Goal: Task Accomplishment & Management: Use online tool/utility

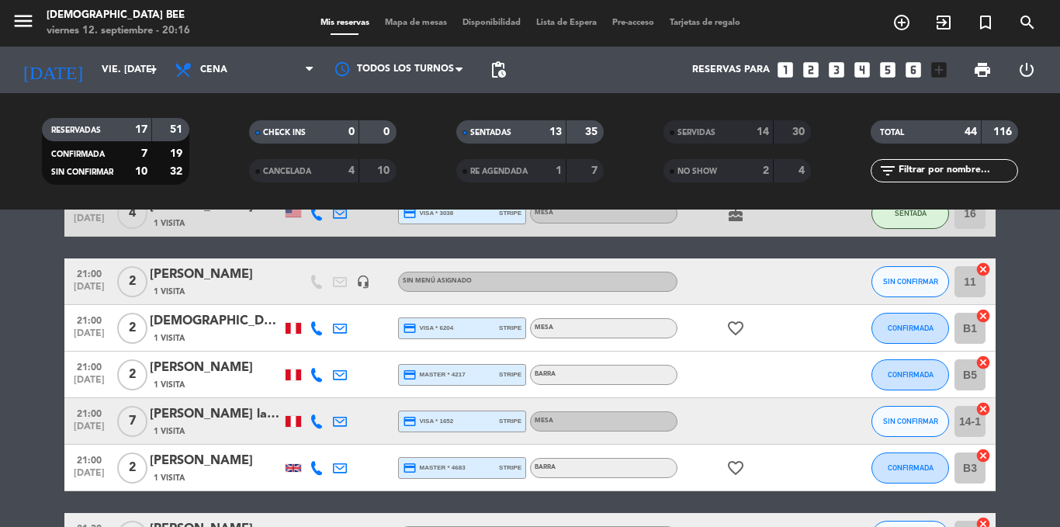
scroll to position [750, 0]
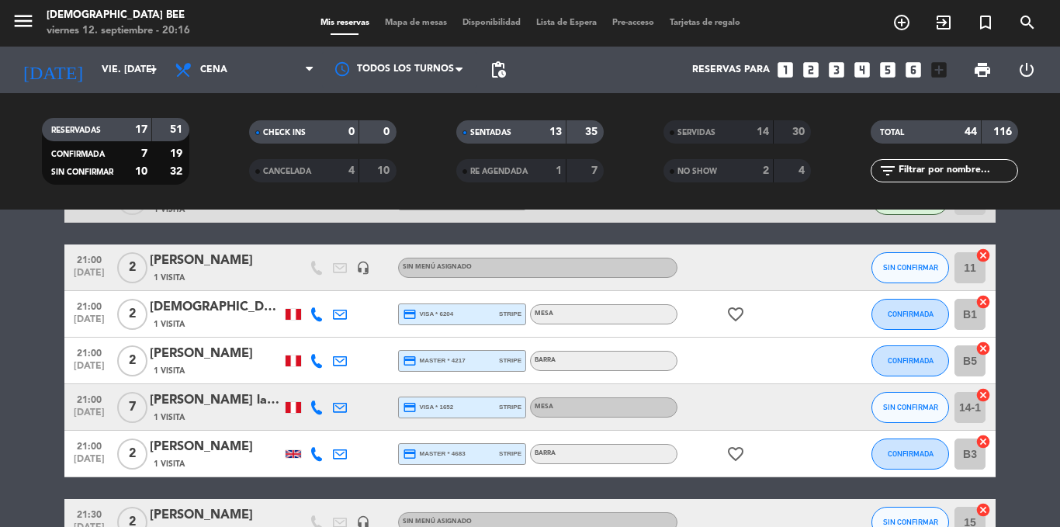
click at [840, 484] on div "18:00 [DATE] 1 Maca Pottage [PERSON_NAME] 1 Visita headset_mic Sin menú asignad…" at bounding box center [529, 326] width 931 height 1593
click at [1033, 306] on bookings-row "18:00 [DATE] 1 Maca Pottage [PERSON_NAME] 1 Visita headset_mic Sin menú asignad…" at bounding box center [530, 326] width 1060 height 1593
click at [428, 21] on span "Mapa de mesas" at bounding box center [416, 23] width 78 height 9
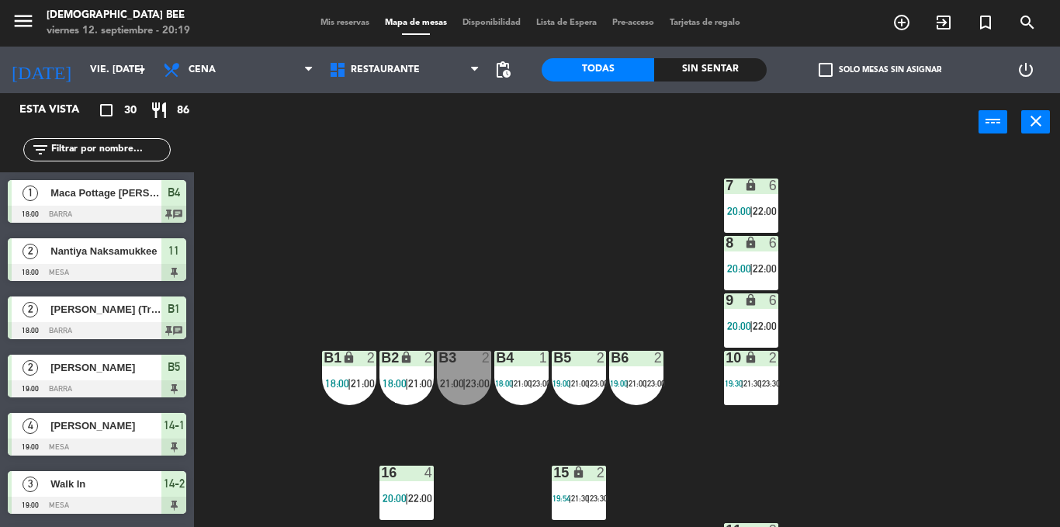
click at [886, 340] on div "7 lock 6 20:00 | 22:00 8 lock 6 20:00 | 22:00 9 lock 6 20:00 | 22:00 B1 lock 2 …" at bounding box center [632, 339] width 855 height 376
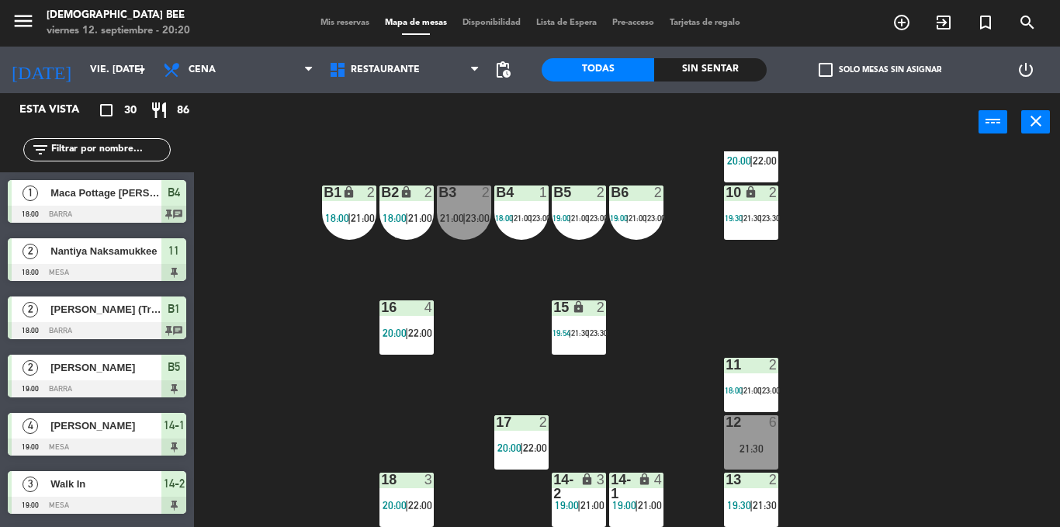
scroll to position [10, 0]
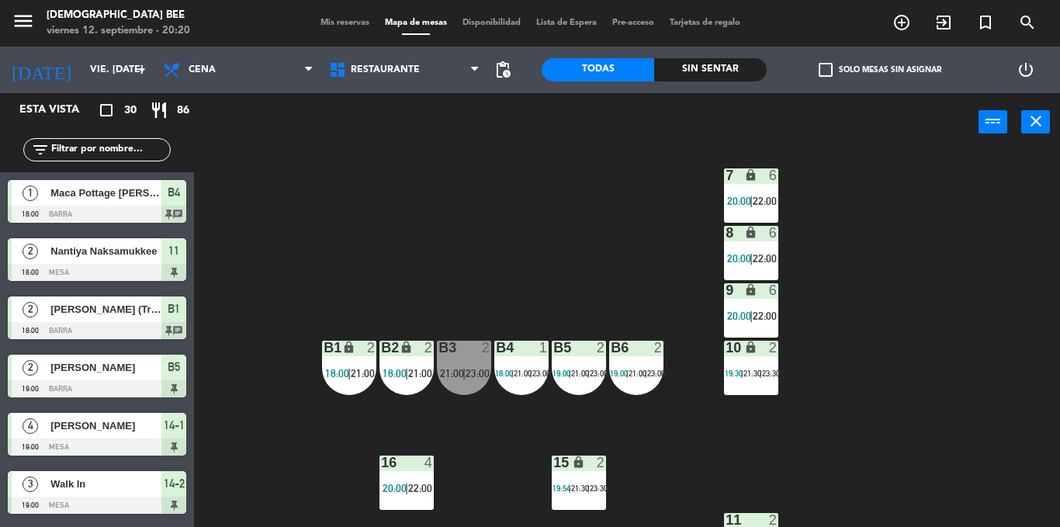
click at [759, 268] on div "8 lock 6 20:00 | 22:00" at bounding box center [751, 253] width 54 height 54
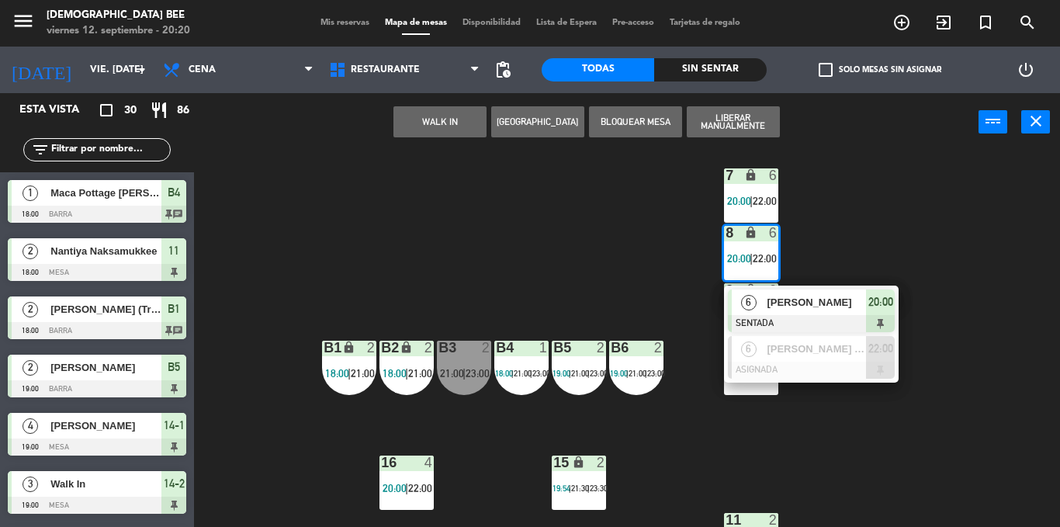
click at [889, 433] on div "7 lock 6 20:00 | 22:00 8 lock 6 20:00 | 22:00 6 [PERSON_NAME] SENTADA 20:00 6 […" at bounding box center [632, 339] width 855 height 376
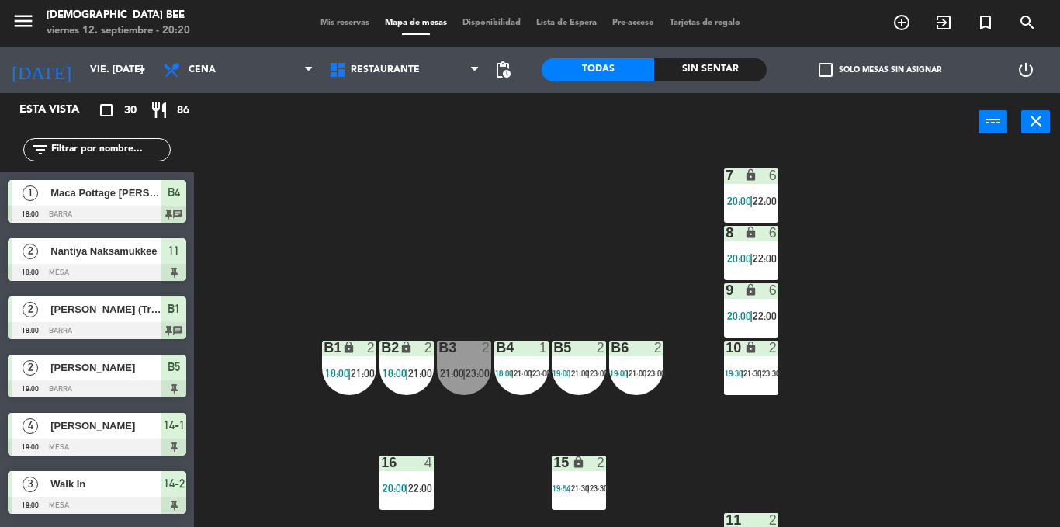
scroll to position [165, 0]
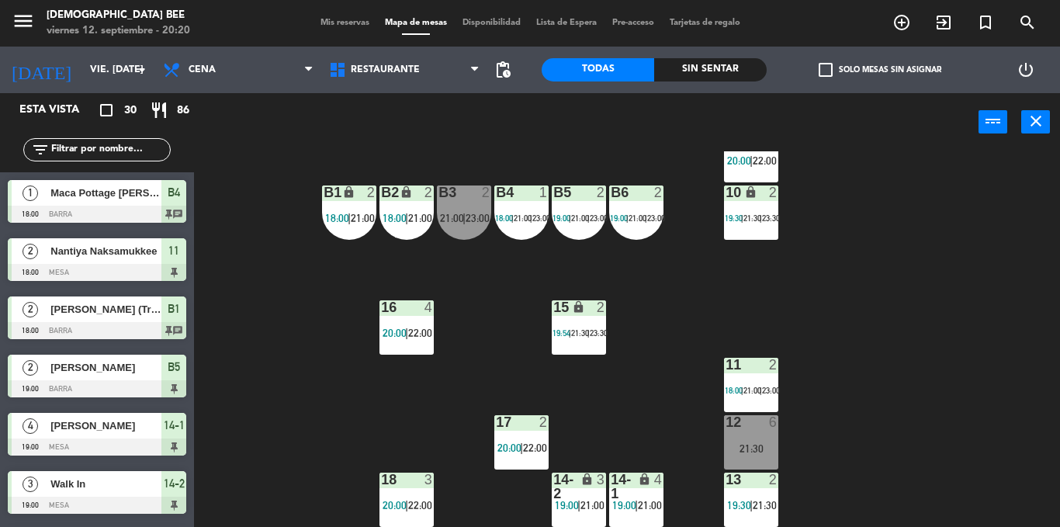
click at [671, 386] on div "7 lock 6 20:00 | 22:00 8 lock 6 20:00 | 22:00 9 lock 6 20:00 | 22:00 B1 lock 2 …" at bounding box center [632, 339] width 855 height 376
click at [766, 399] on div "11 2 18:00 | 21:00 | 23:00" at bounding box center [751, 385] width 54 height 54
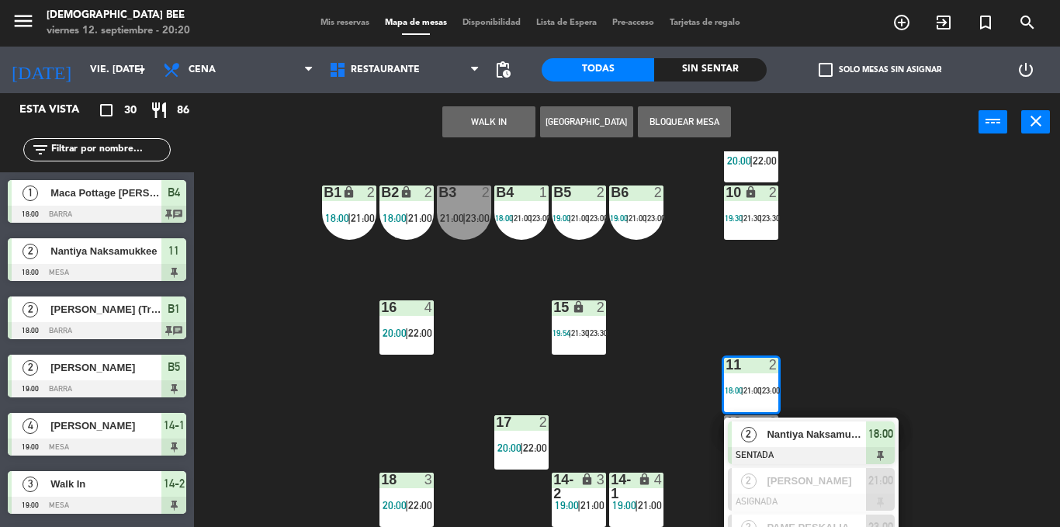
click at [827, 445] on div "Nantiya Naksamukkee" at bounding box center [815, 434] width 101 height 26
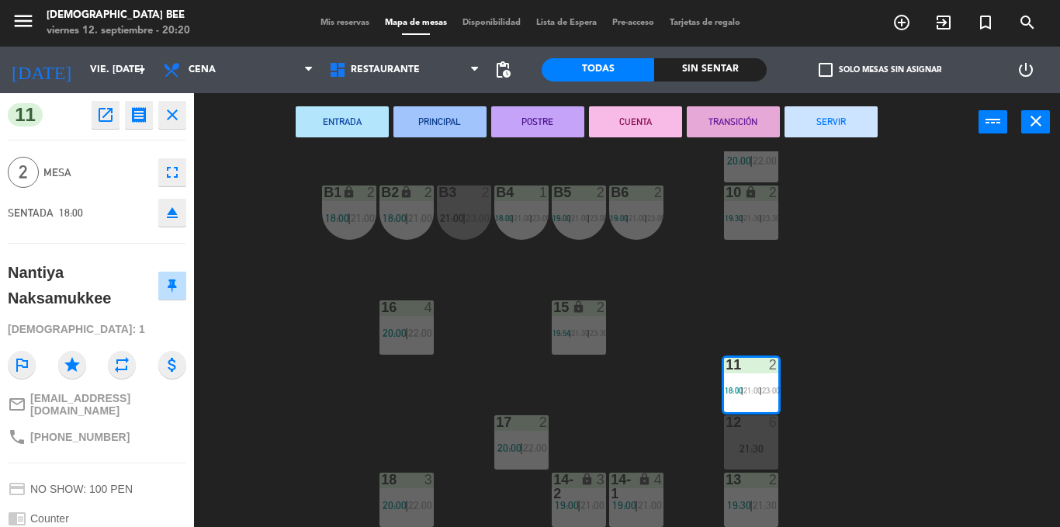
click at [837, 118] on button "SERVIR" at bounding box center [831, 121] width 93 height 31
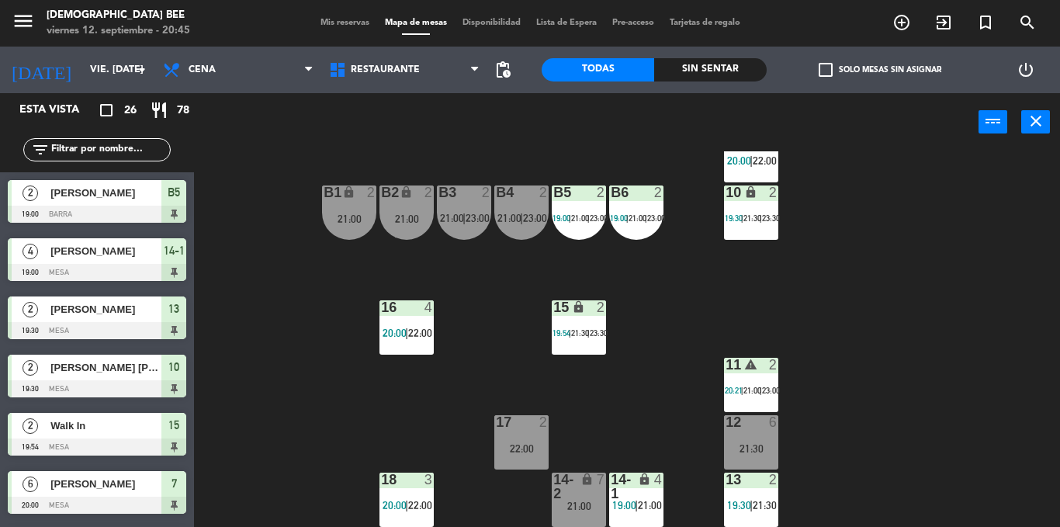
click at [960, 343] on div "7 lock 6 20:00 | 22:00 8 lock 6 20:00 | 22:00 9 lock 6 20:00 | 22:00 B1 lock 2 …" at bounding box center [632, 339] width 855 height 376
click at [191, 416] on div "2 Walk In 19:54 Mesa 15" at bounding box center [97, 434] width 194 height 58
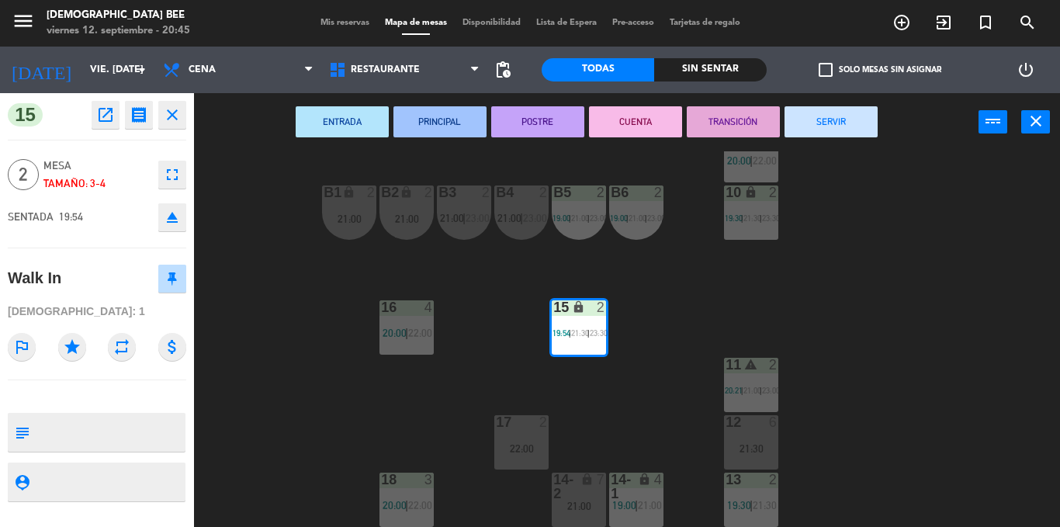
click at [292, 405] on div "7 lock 6 20:00 | 22:00 8 lock 6 20:00 | 22:00 9 lock 6 20:00 | 22:00 B1 lock 2 …" at bounding box center [632, 339] width 855 height 376
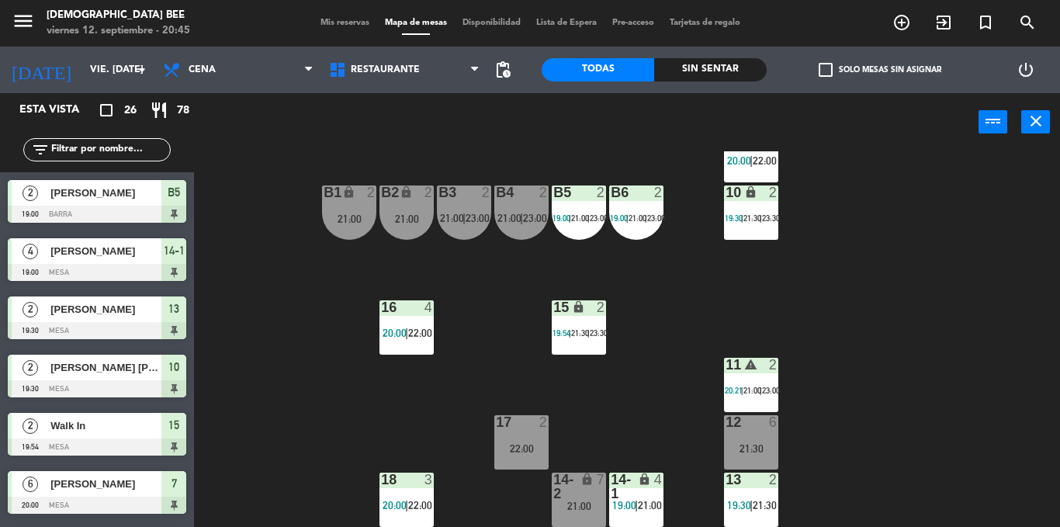
click at [513, 213] on span "21:00" at bounding box center [509, 218] width 24 height 12
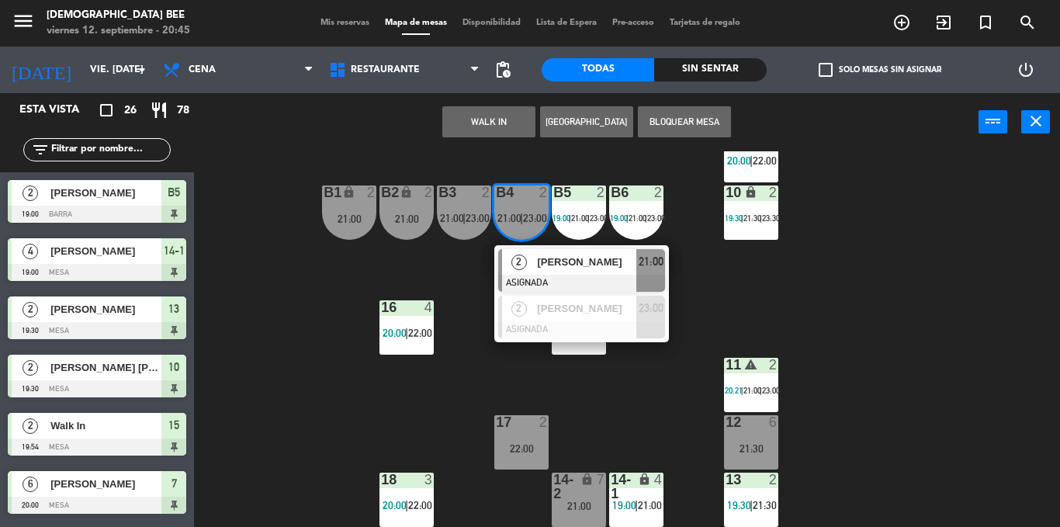
click at [968, 384] on div "7 lock 6 20:00 | 22:00 8 lock 6 20:00 | 22:00 9 lock 6 20:00 | 22:00 B1 lock 2 …" at bounding box center [632, 339] width 855 height 376
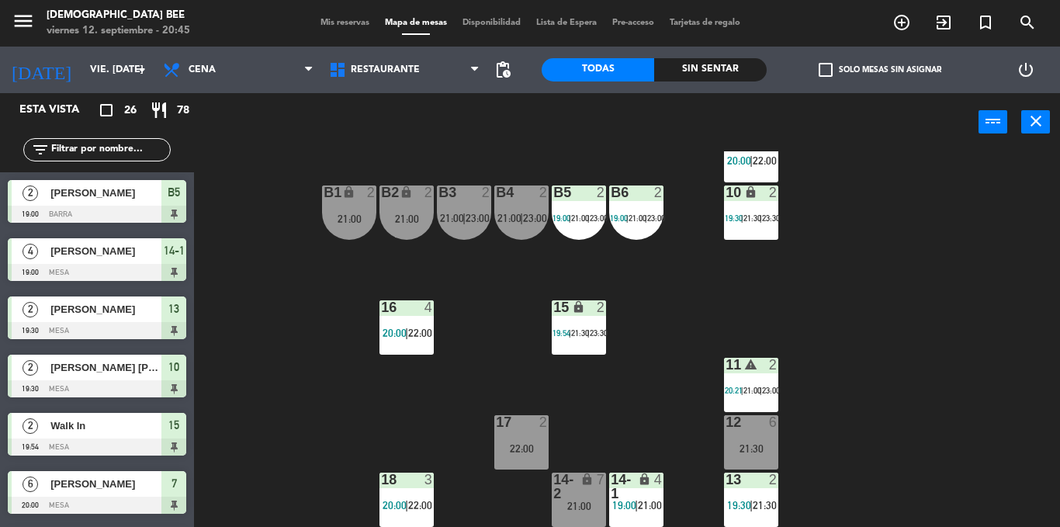
click at [526, 463] on div "17 2 22:00" at bounding box center [521, 442] width 54 height 54
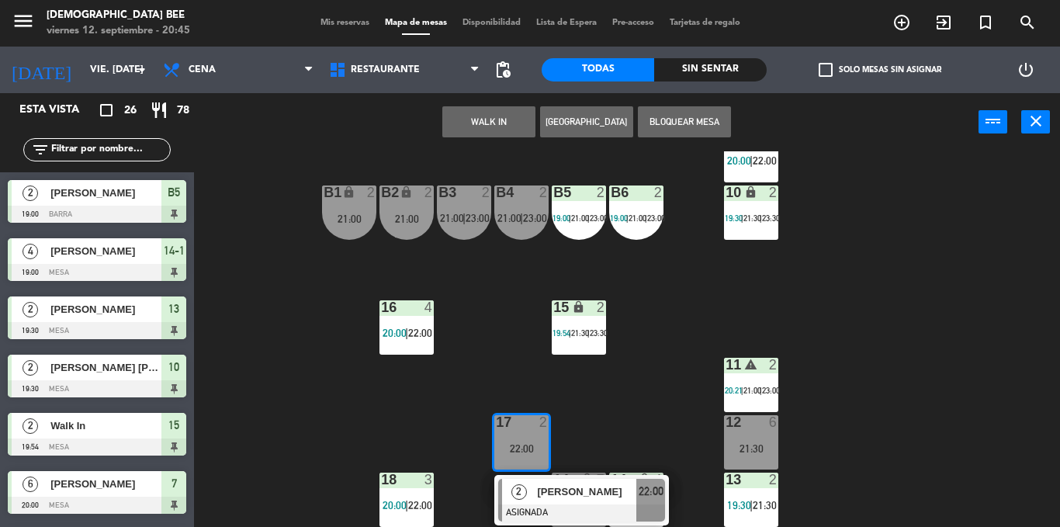
click at [664, 410] on div "7 lock 6 20:00 | 22:00 8 lock 6 20:00 | 22:00 9 lock 6 20:00 | 22:00 B1 lock 2 …" at bounding box center [632, 339] width 855 height 376
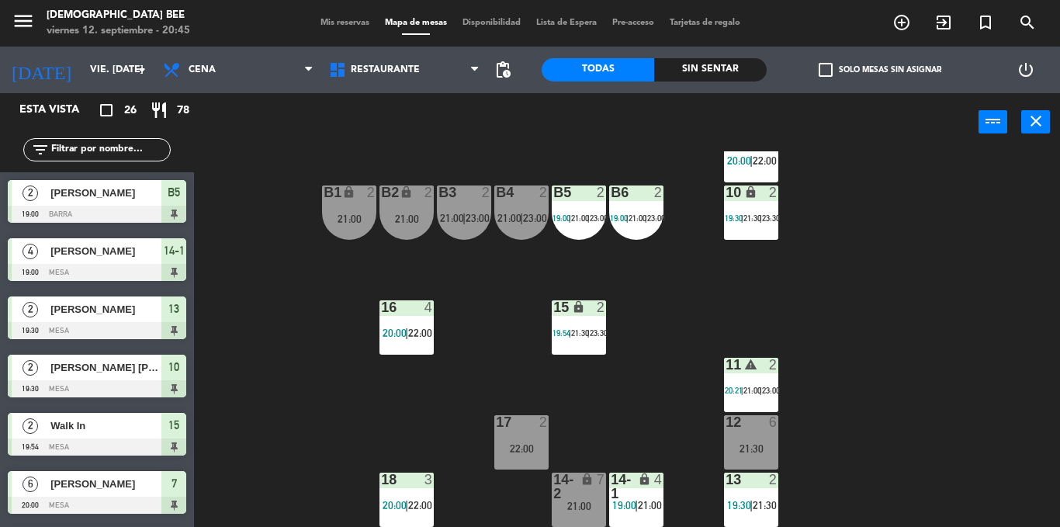
click at [114, 473] on div "[PERSON_NAME]" at bounding box center [105, 484] width 113 height 26
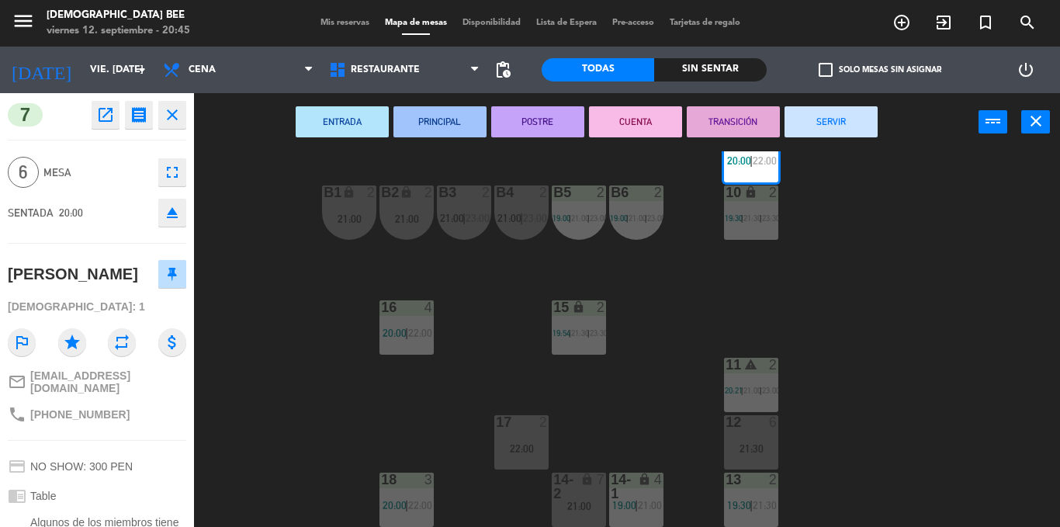
drag, startPoint x: 994, startPoint y: 280, endPoint x: 1007, endPoint y: 280, distance: 12.4
click at [993, 282] on div "7 lock 6 20:00 | 22:00 8 lock 6 20:00 | 22:00 9 lock 6 20:00 | 22:00 B1 lock 2 …" at bounding box center [632, 339] width 855 height 376
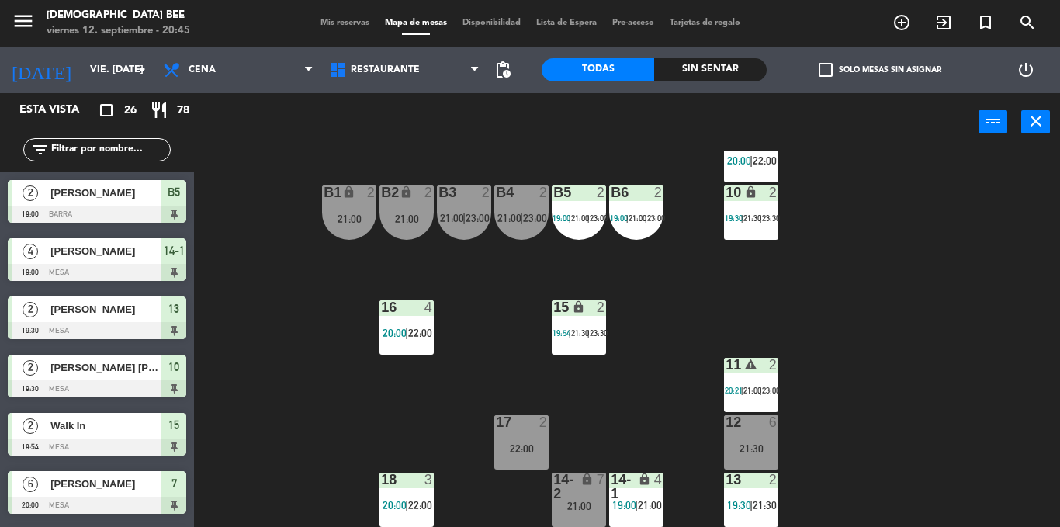
click at [767, 443] on div "21:30" at bounding box center [751, 448] width 54 height 11
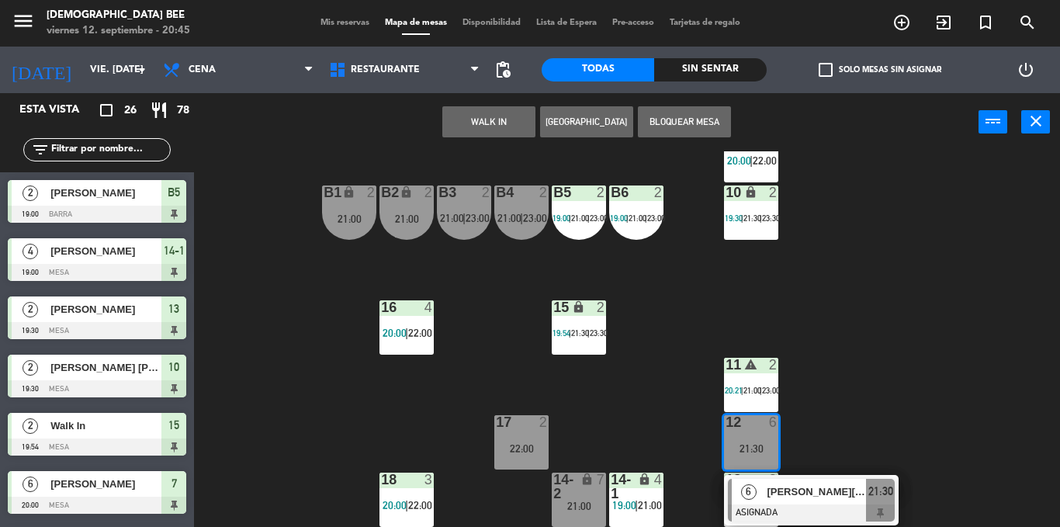
click at [893, 379] on div "7 lock 6 20:00 | 22:00 8 lock 6 20:00 | 22:00 9 lock 6 20:00 | 22:00 B1 lock 2 …" at bounding box center [632, 339] width 855 height 376
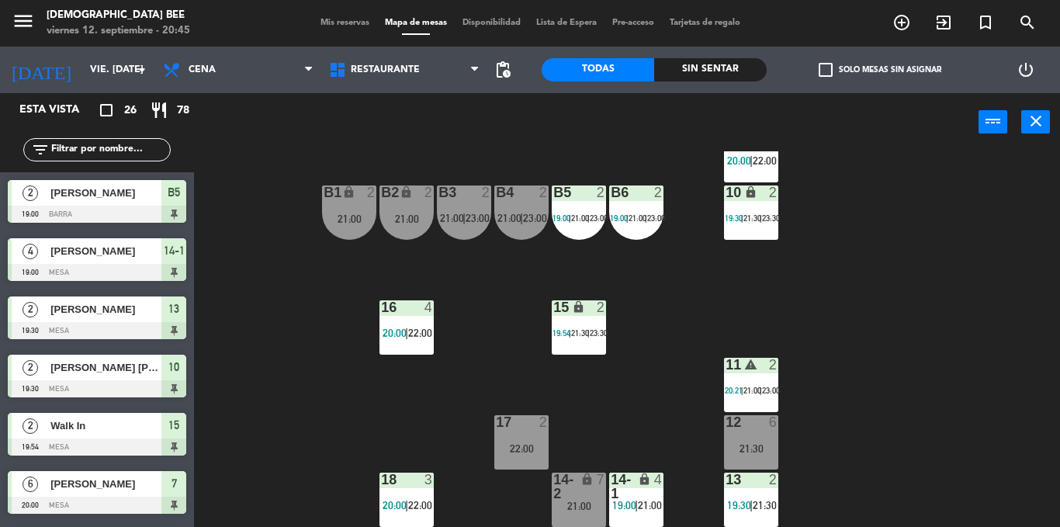
click at [617, 506] on span "19:00" at bounding box center [624, 505] width 24 height 12
click at [903, 404] on div "7 lock 6 20:00 | 22:00 8 lock 6 20:00 | 22:00 9 lock 6 20:00 | 22:00 B1 lock 2 …" at bounding box center [632, 339] width 855 height 376
click at [346, 20] on span "Mis reservas" at bounding box center [345, 23] width 64 height 9
